Goal: Information Seeking & Learning: Learn about a topic

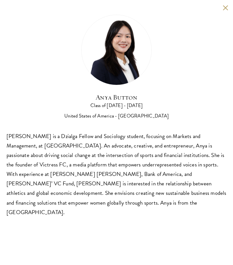
scroll to position [685, 0]
click at [58, 56] on div "Anya Button Class of [DATE] - [DATE] [GEOGRAPHIC_DATA] - [GEOGRAPHIC_DATA]" at bounding box center [117, 67] width 220 height 105
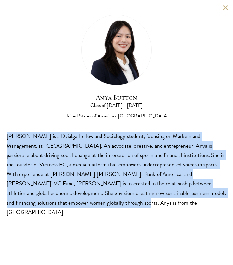
drag, startPoint x: 7, startPoint y: 135, endPoint x: 78, endPoint y: 216, distance: 108.2
click at [78, 216] on div "Anya Button Class of [DATE] - [DATE] [GEOGRAPHIC_DATA] - [GEOGRAPHIC_DATA] [PER…" at bounding box center [116, 116] width 233 height 232
copy div "[PERSON_NAME] is a Dzialga Fellow and Sociology student, focusing on Markets an…"
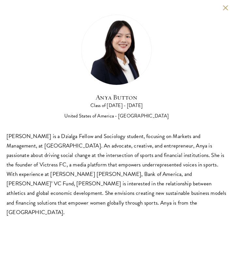
click at [223, 13] on div "Anya Button Class of [DATE] - [DATE] [GEOGRAPHIC_DATA] - [GEOGRAPHIC_DATA] [PER…" at bounding box center [116, 116] width 233 height 232
click at [226, 8] on button at bounding box center [226, 8] width 6 height 6
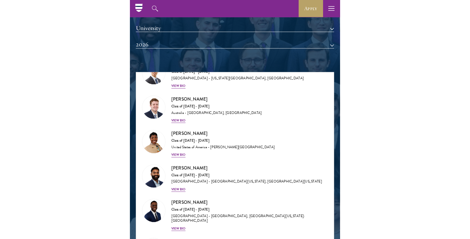
scroll to position [409, 0]
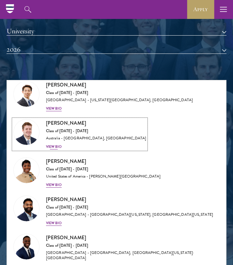
click at [57, 149] on div "View Bio" at bounding box center [54, 146] width 16 height 5
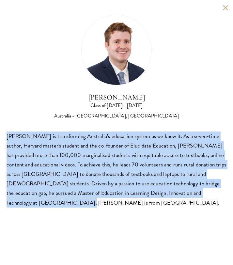
drag, startPoint x: 207, startPoint y: 194, endPoint x: 5, endPoint y: 133, distance: 210.7
click at [5, 132] on div "[PERSON_NAME] Class of [DATE] - [DATE] [GEOGRAPHIC_DATA] - [GEOGRAPHIC_DATA], […" at bounding box center [116, 111] width 233 height 222
copy div "[PERSON_NAME] is transforming Australia’s education system as we know it. As a …"
